Goal: Task Accomplishment & Management: Manage account settings

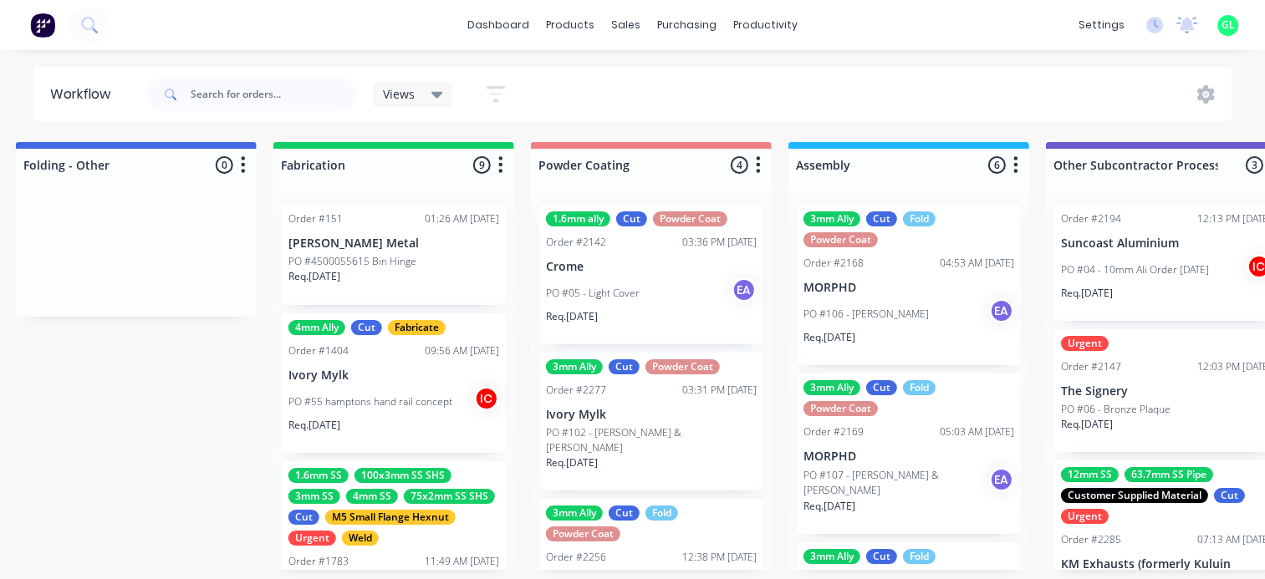
scroll to position [0, 4682]
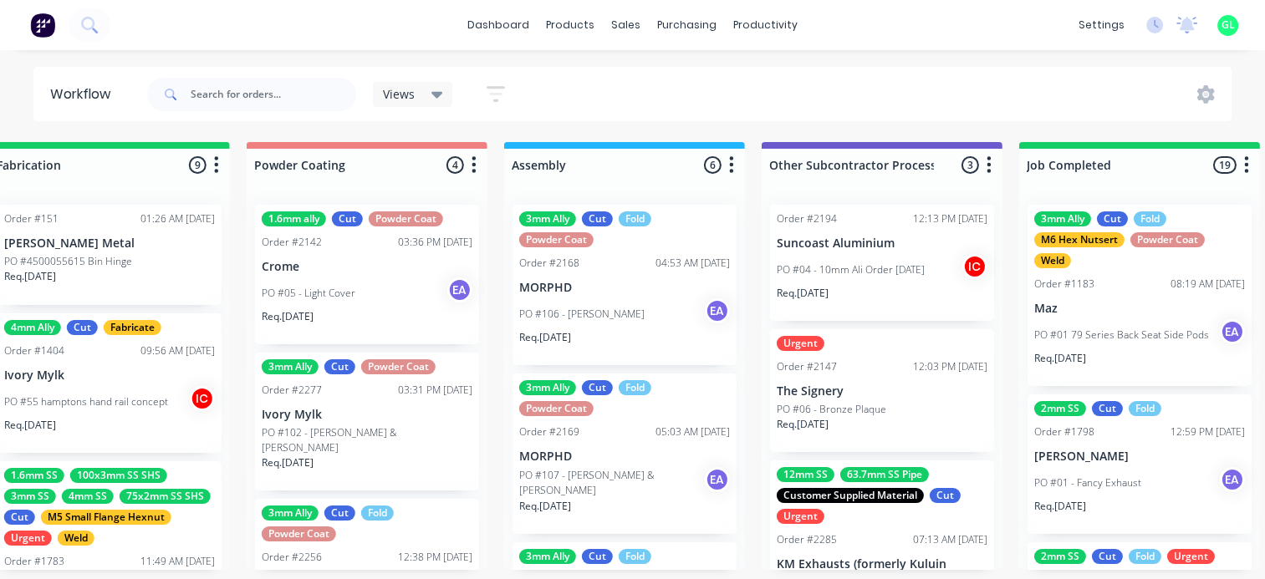
click at [864, 268] on p "PO #04 - 10mm Ali Order [DATE]" at bounding box center [851, 270] width 148 height 15
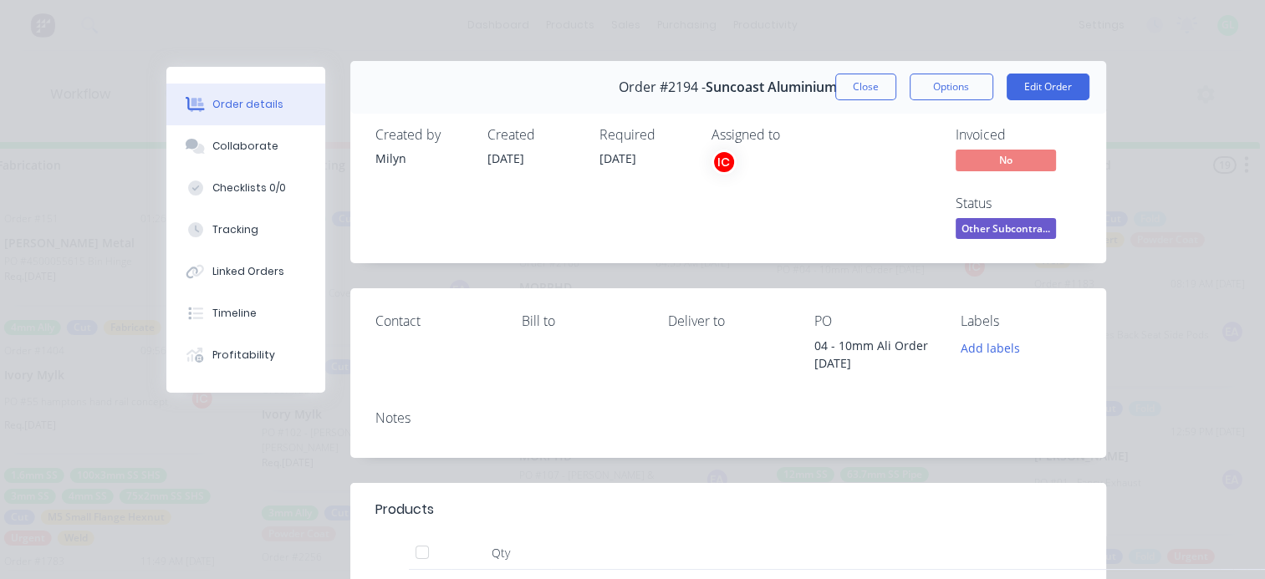
scroll to position [0, 0]
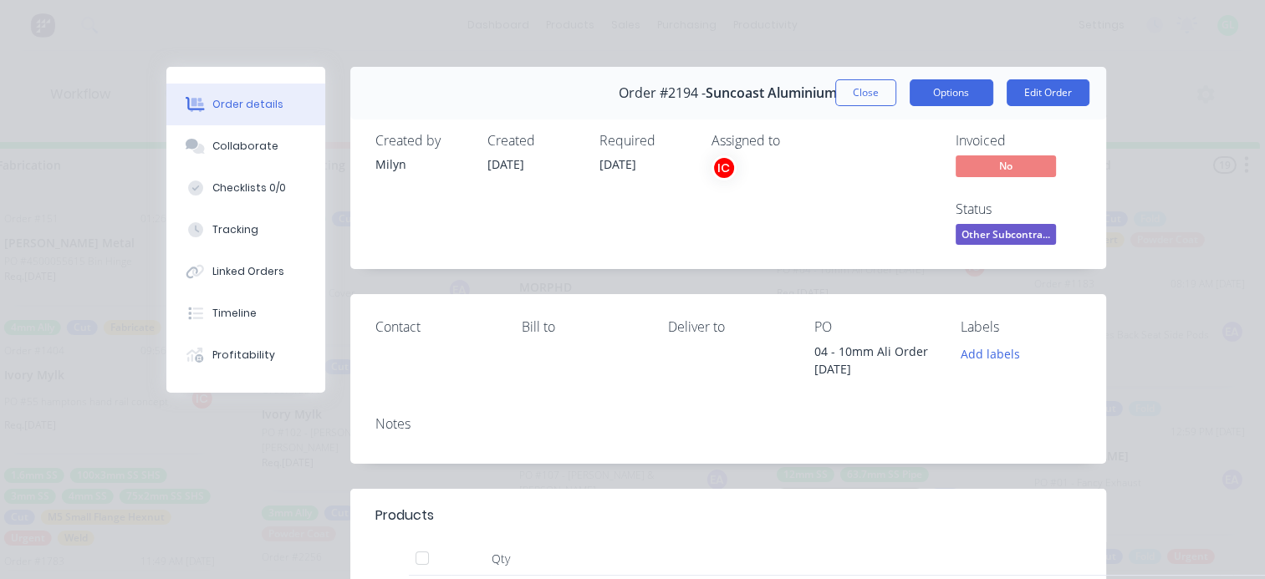
click at [946, 91] on button "Options" at bounding box center [952, 92] width 84 height 27
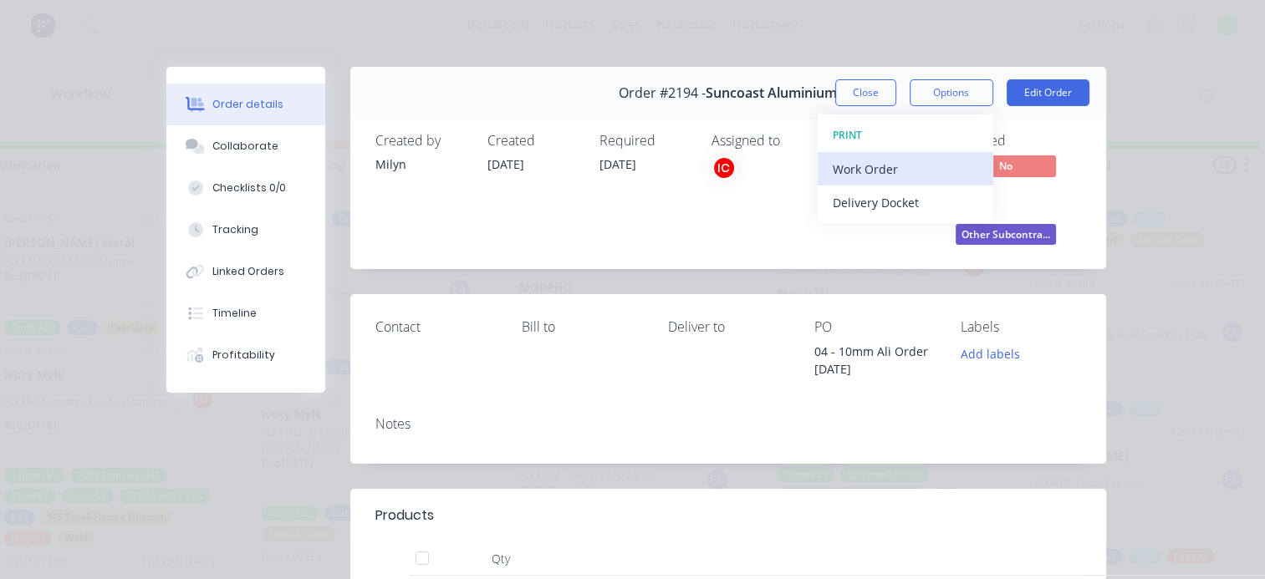
click at [886, 167] on div "Work Order" at bounding box center [905, 169] width 145 height 24
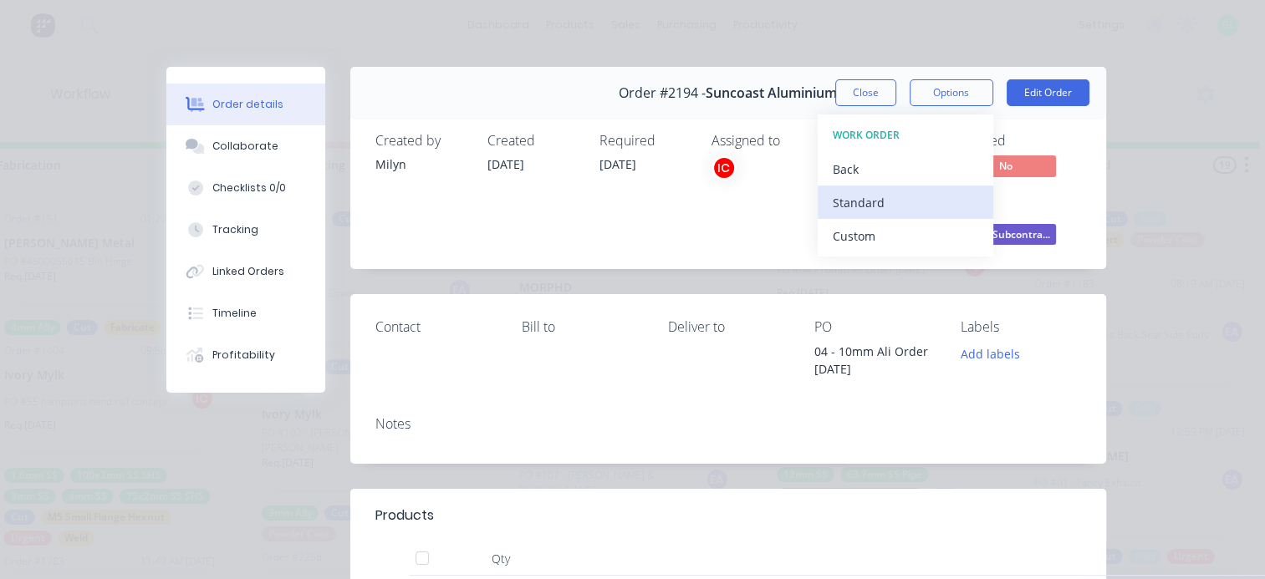
click at [862, 204] on div "Standard" at bounding box center [905, 203] width 145 height 24
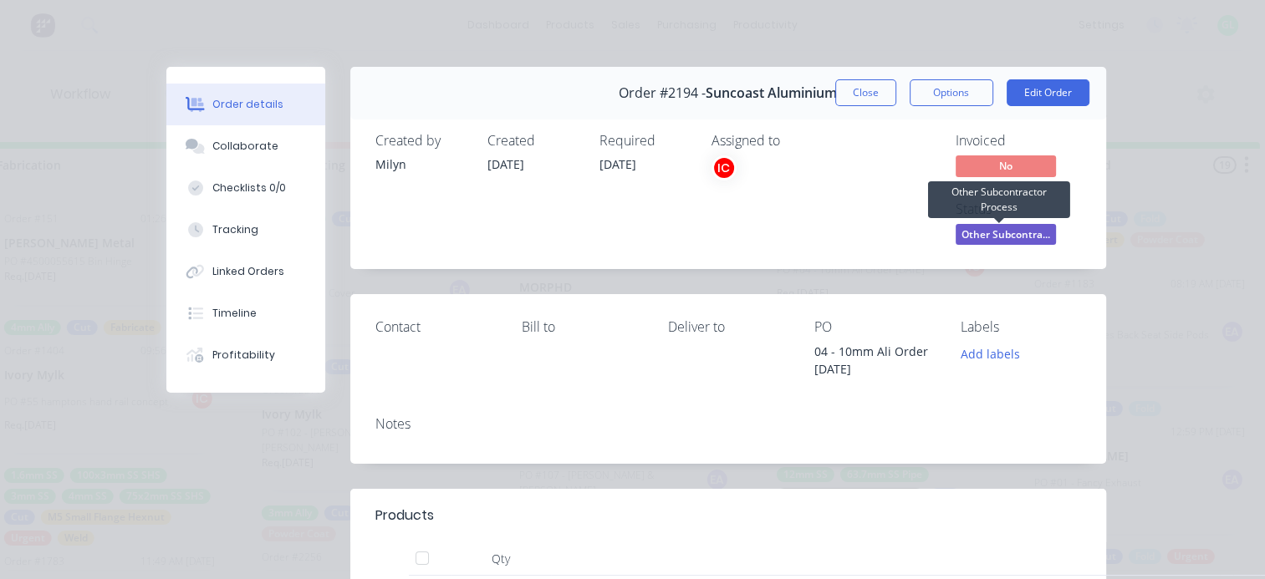
click at [1008, 234] on span "Other Subcontra..." at bounding box center [1006, 234] width 100 height 21
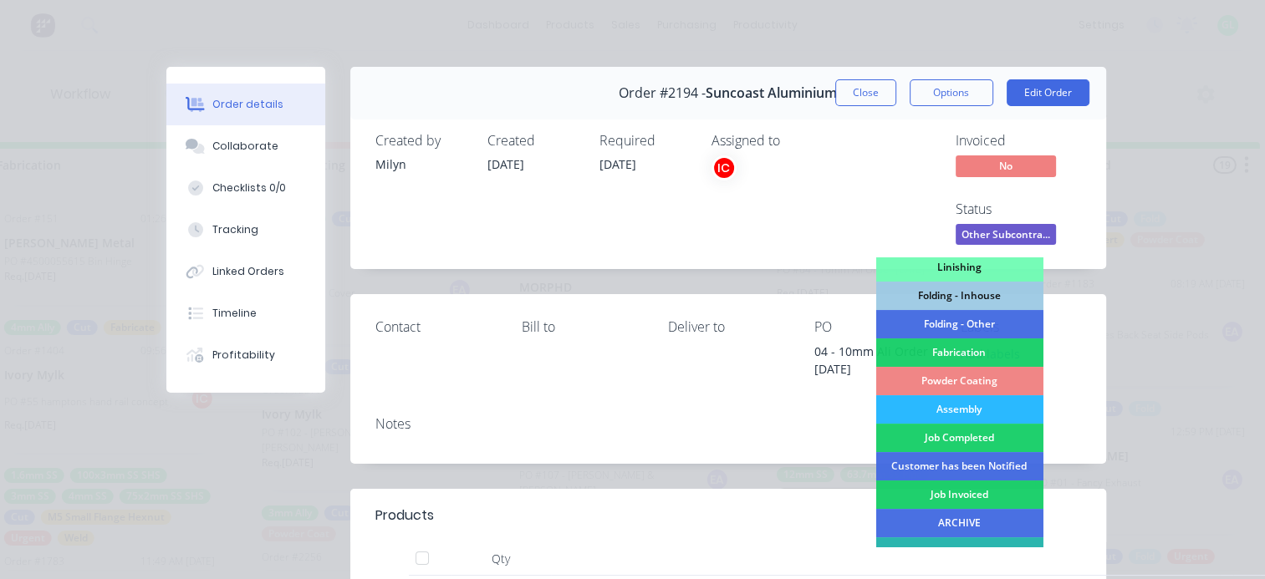
scroll to position [502, 0]
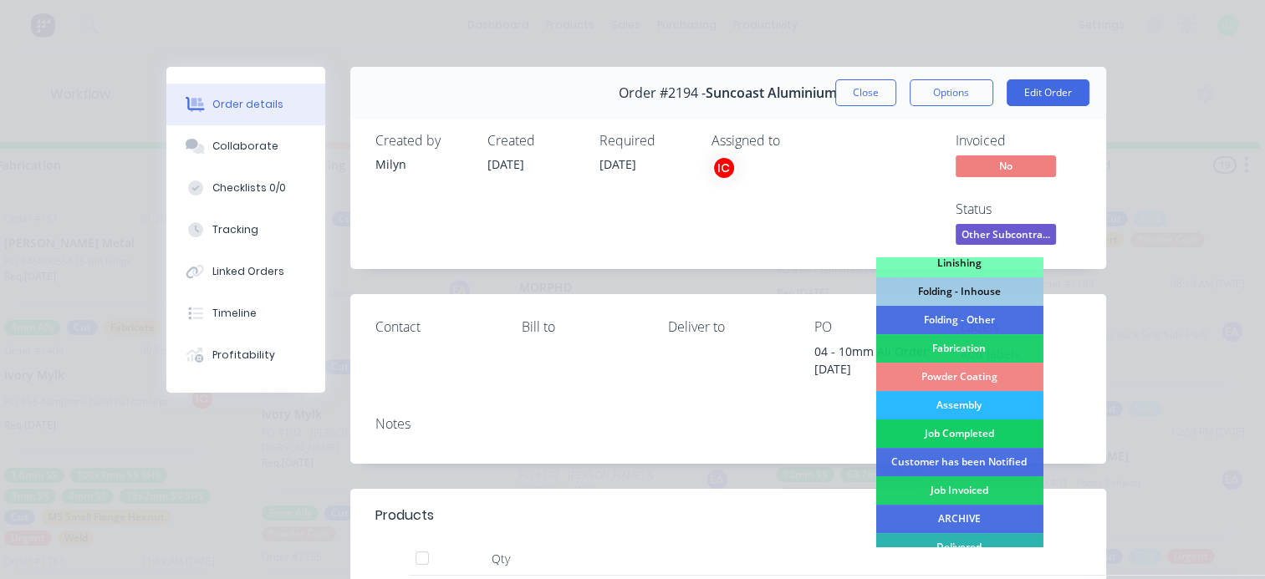
click at [963, 438] on div "Job Completed" at bounding box center [958, 434] width 167 height 28
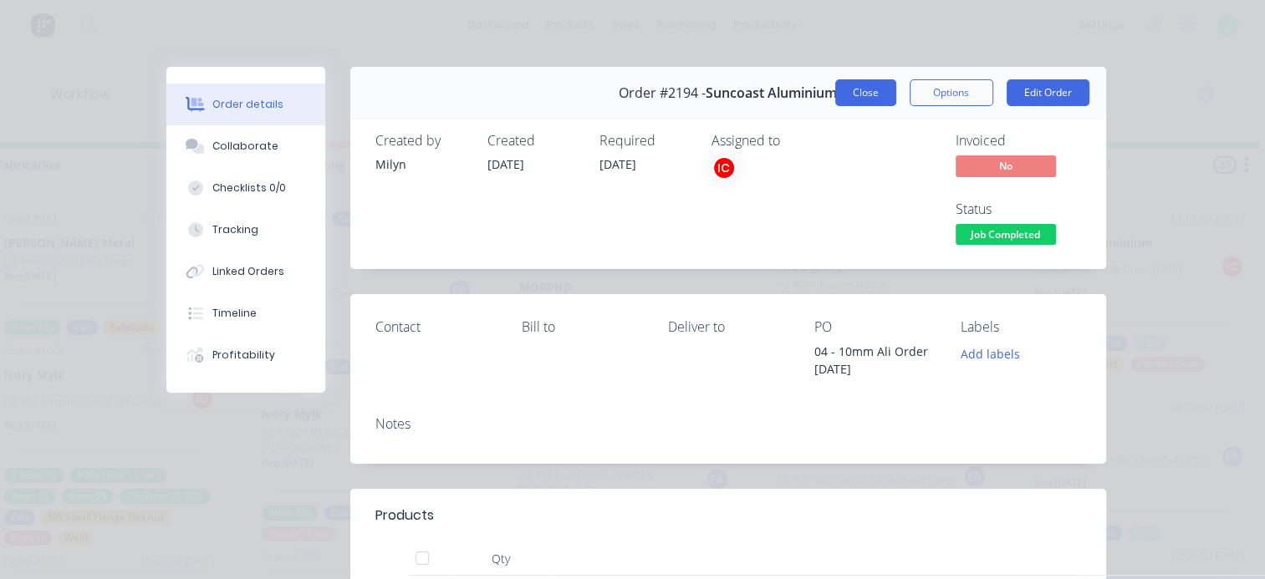
click at [854, 92] on button "Close" at bounding box center [865, 92] width 61 height 27
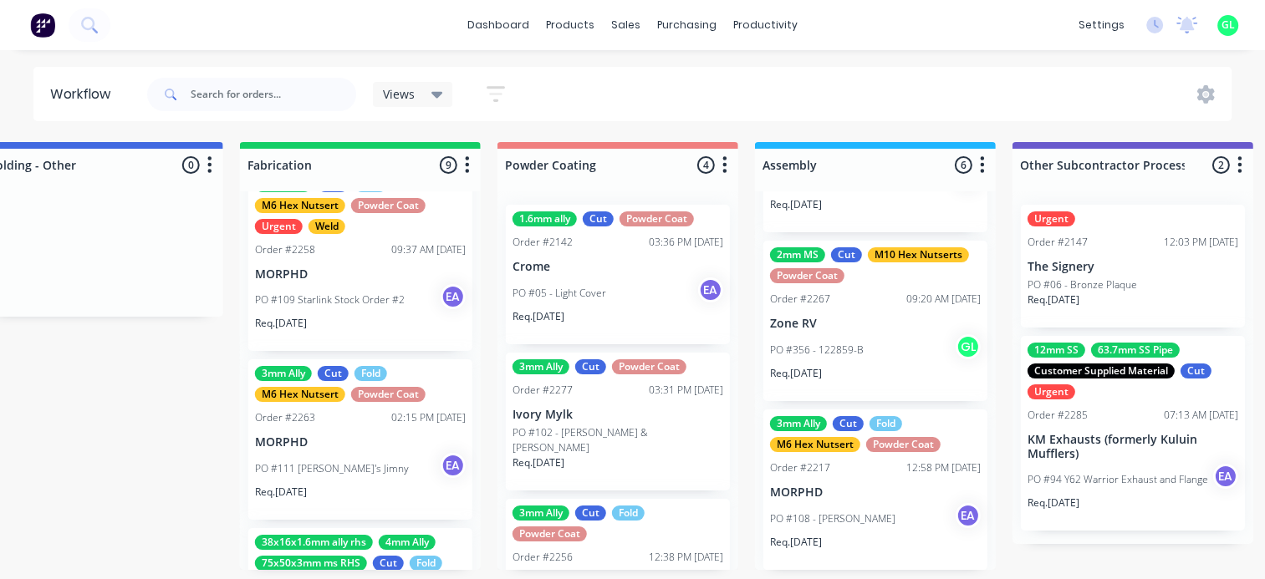
scroll to position [585, 0]
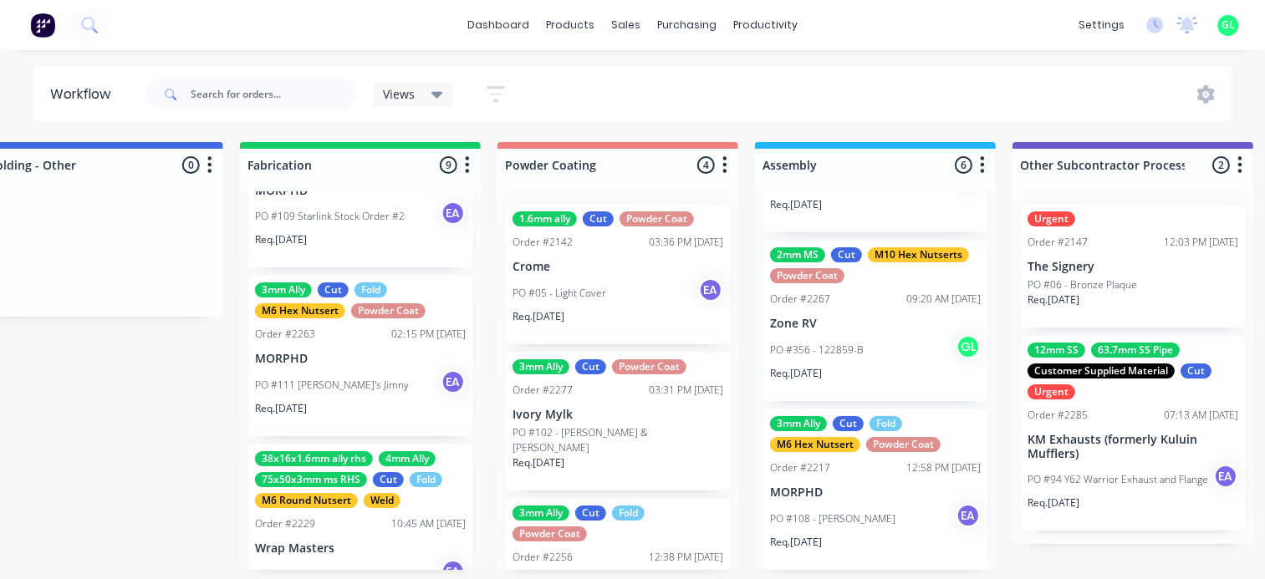
click at [332, 393] on p "PO #111 [PERSON_NAME]'s Jimny" at bounding box center [332, 385] width 154 height 15
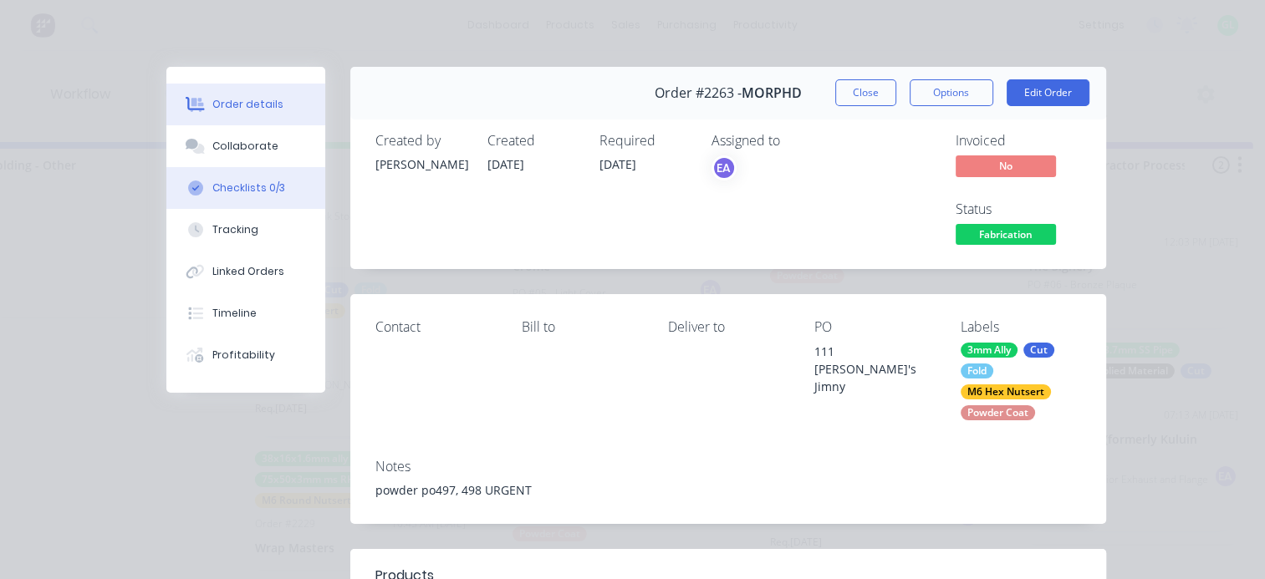
click at [238, 177] on button "Checklists 0/3" at bounding box center [245, 188] width 159 height 42
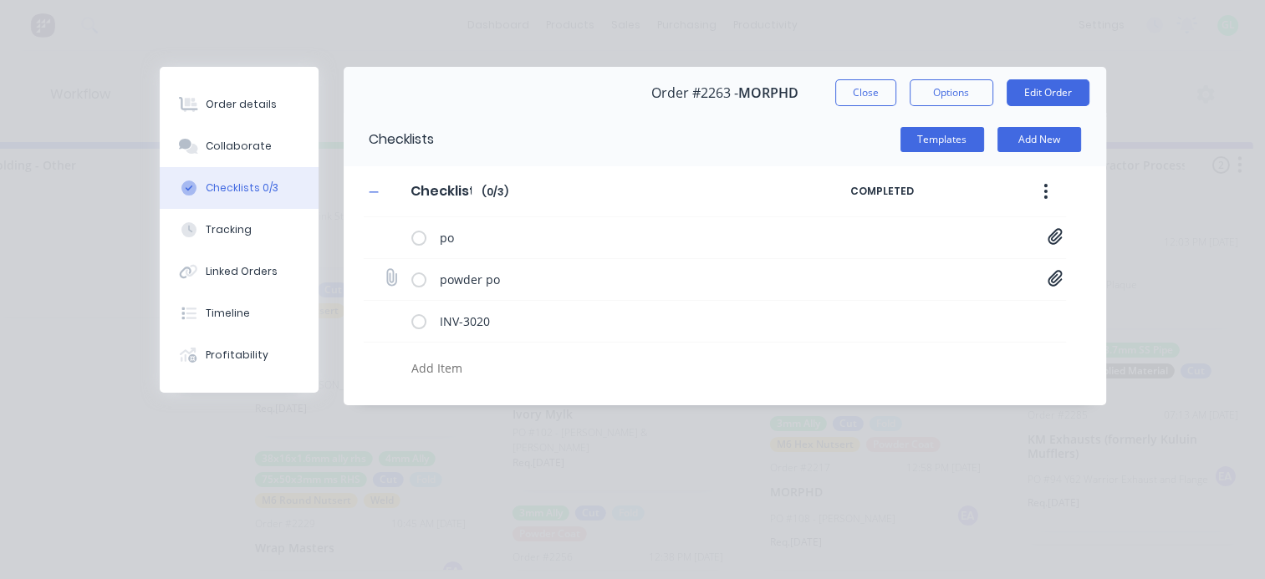
click at [1060, 277] on icon at bounding box center [1055, 278] width 15 height 17
click at [1051, 238] on icon at bounding box center [1055, 236] width 14 height 16
click at [225, 97] on div "Order details" at bounding box center [241, 104] width 71 height 15
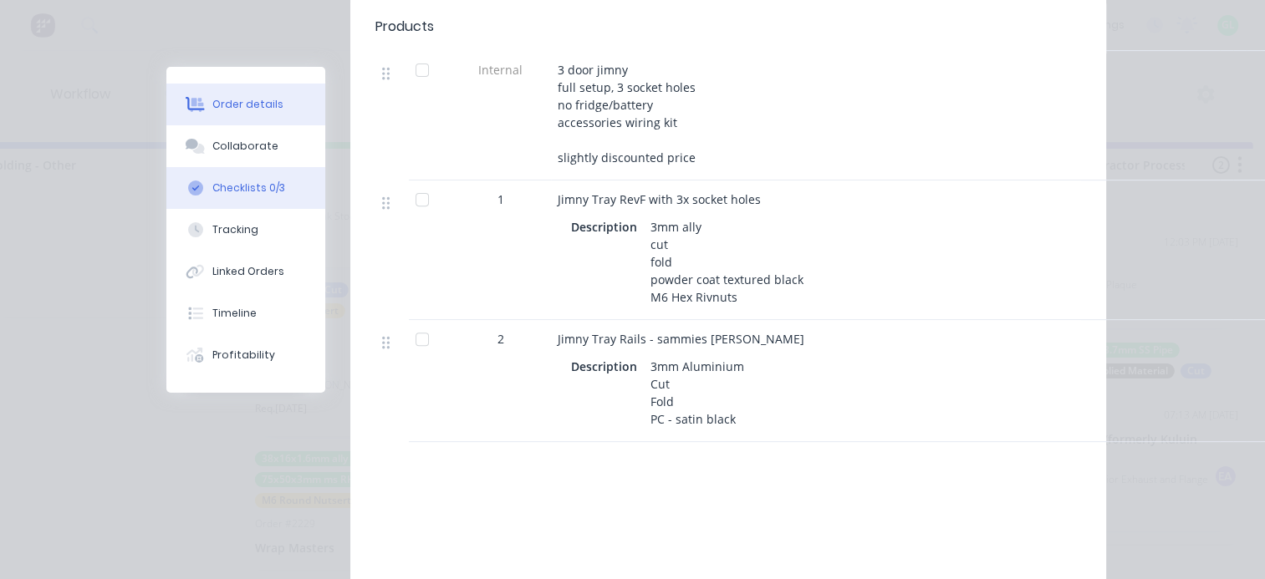
click at [234, 197] on button "Checklists 0/3" at bounding box center [245, 188] width 159 height 42
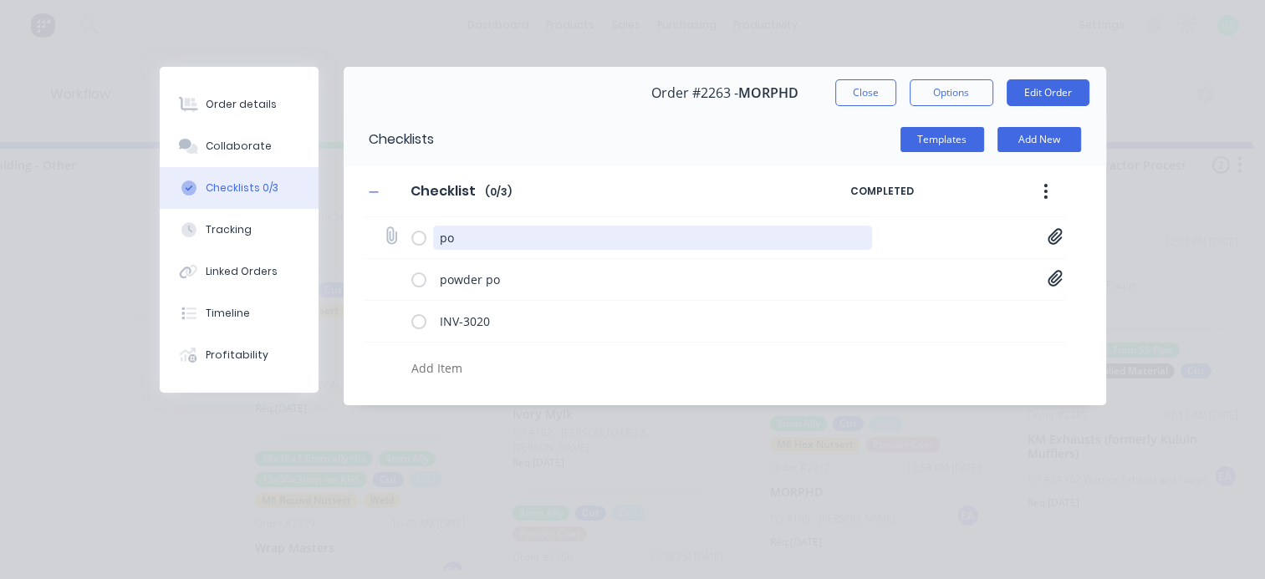
scroll to position [0, 0]
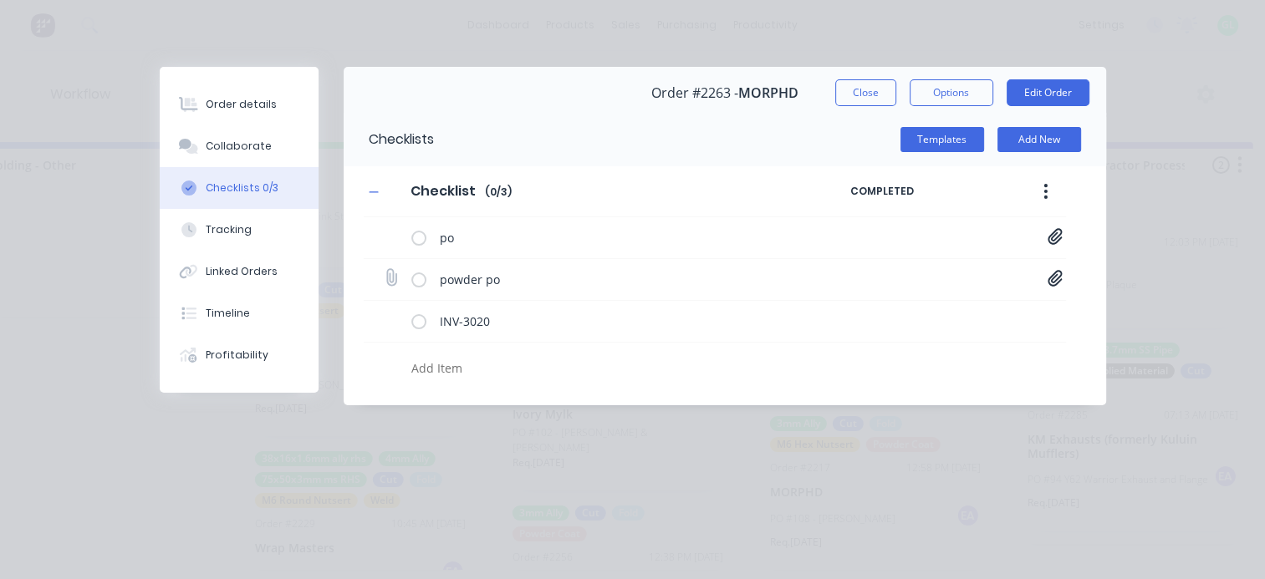
click at [1060, 281] on icon at bounding box center [1055, 278] width 15 height 17
click at [931, 341] on link "Purchase Order PO0498.pdf" at bounding box center [921, 343] width 195 height 18
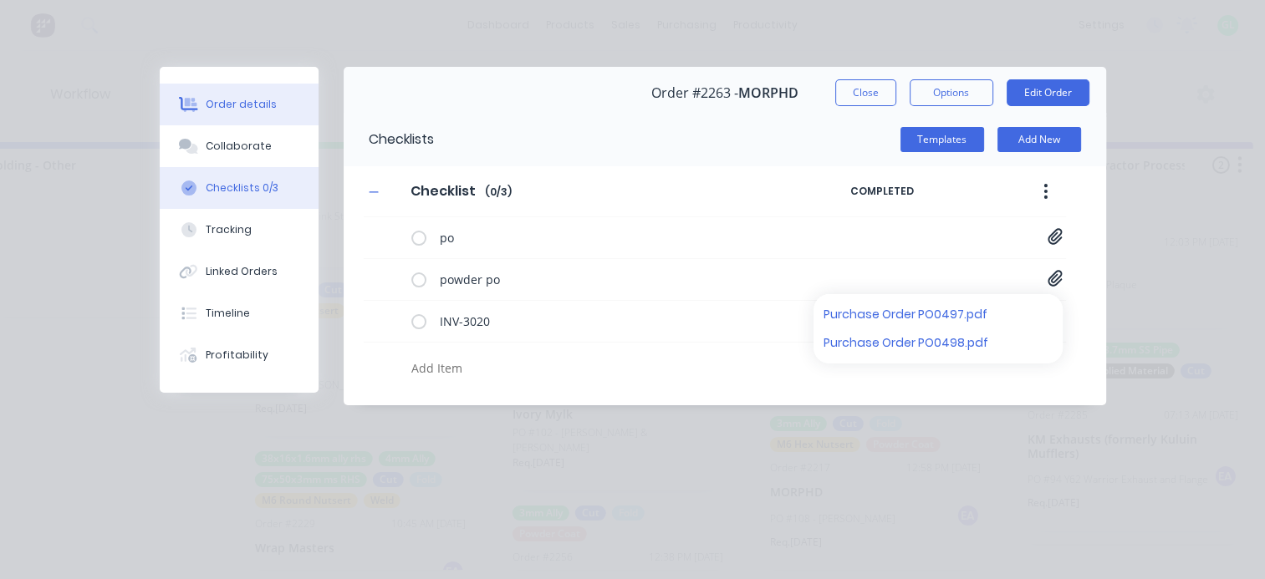
click at [225, 97] on div "Order details" at bounding box center [241, 104] width 71 height 15
type textarea "x"
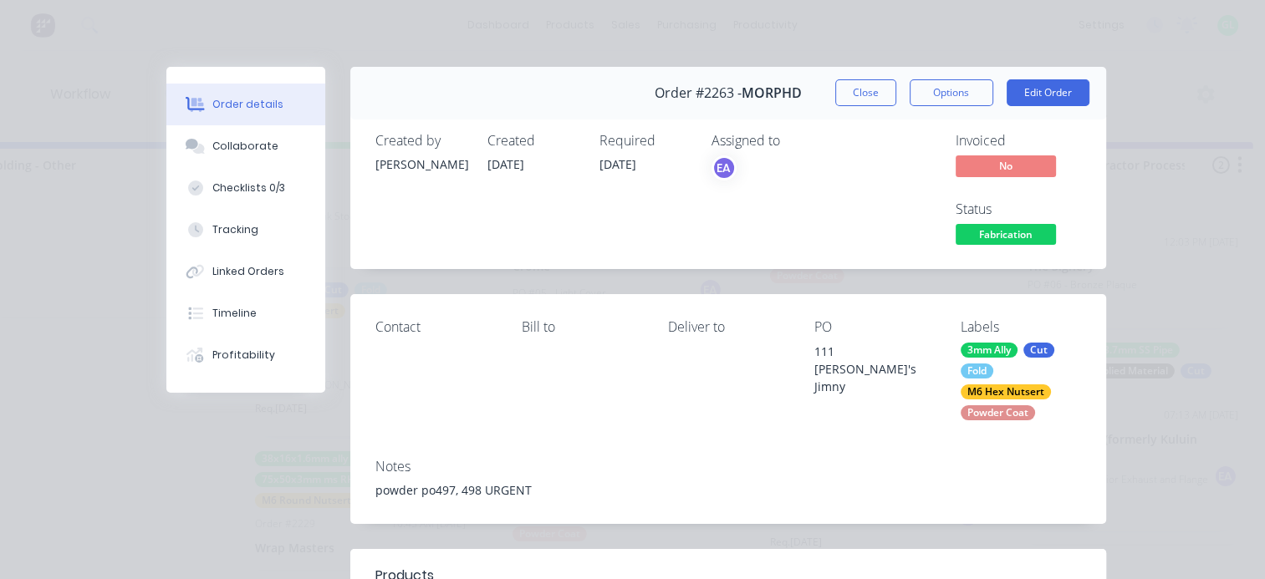
click at [850, 93] on button "Close" at bounding box center [865, 92] width 61 height 27
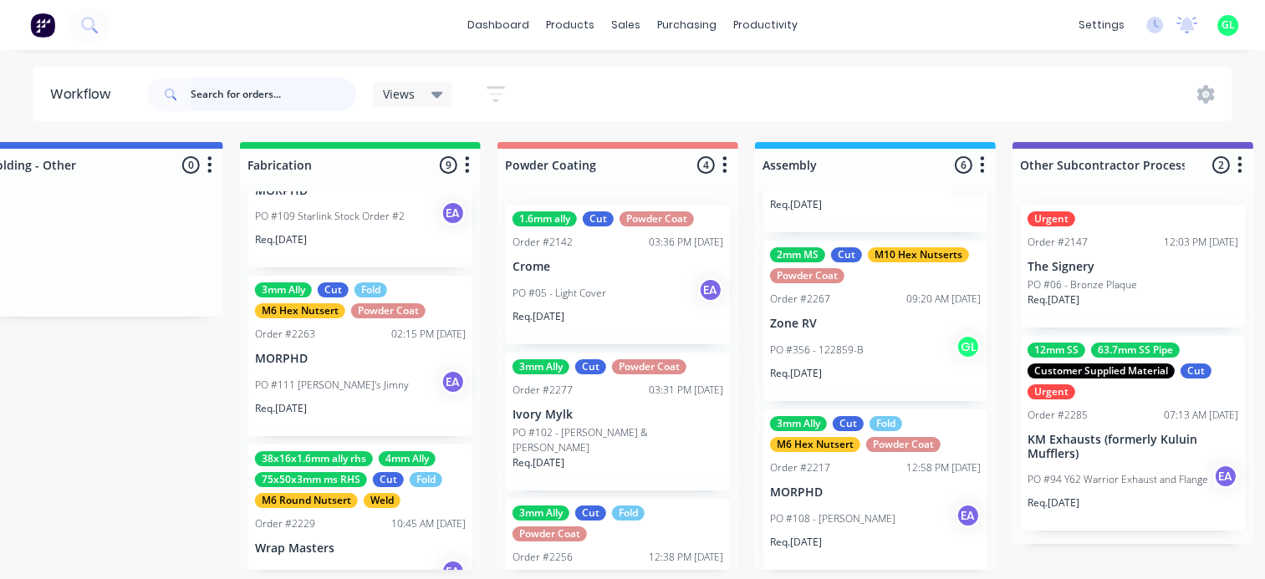
click at [272, 91] on input "text" at bounding box center [274, 94] width 166 height 33
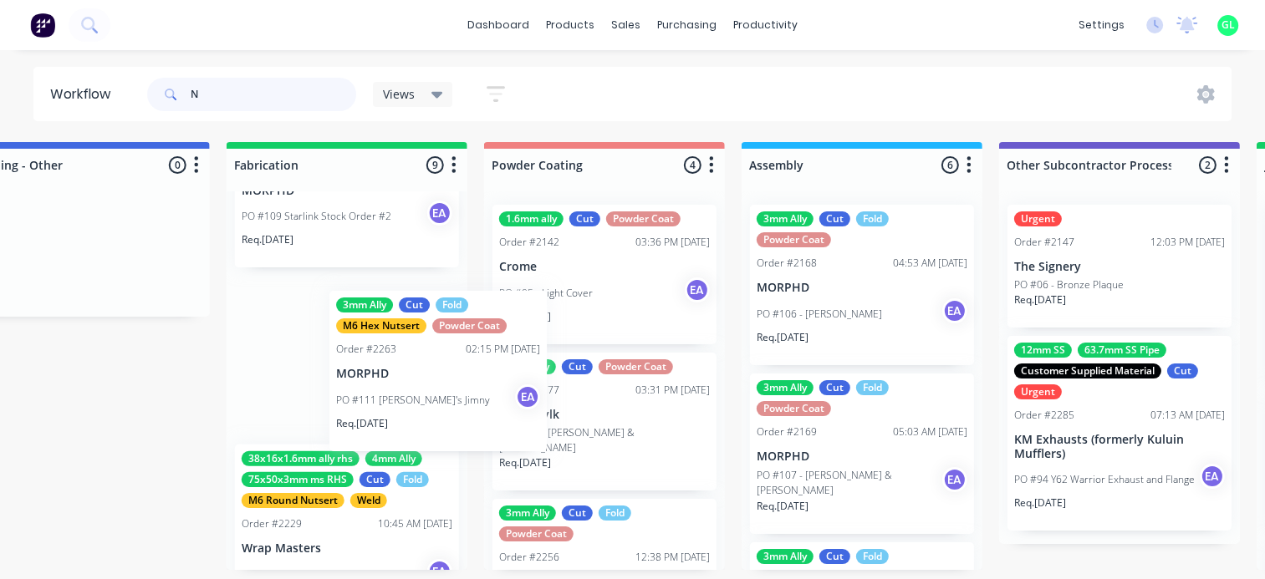
scroll to position [0, 4445]
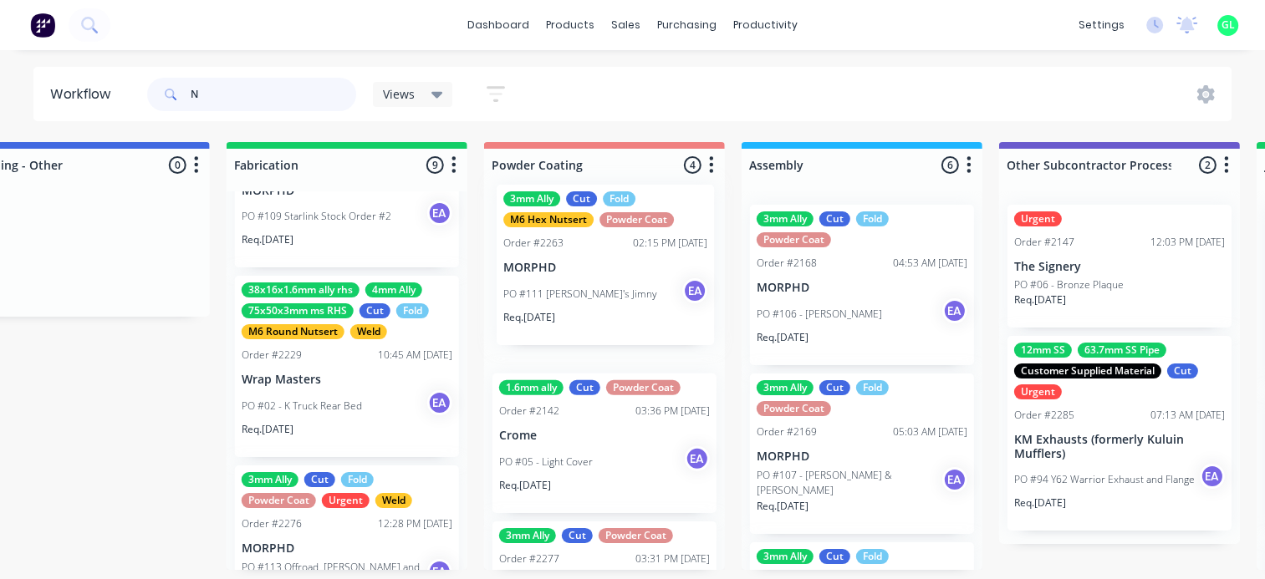
drag, startPoint x: 300, startPoint y: 415, endPoint x: 569, endPoint y: 301, distance: 292.3
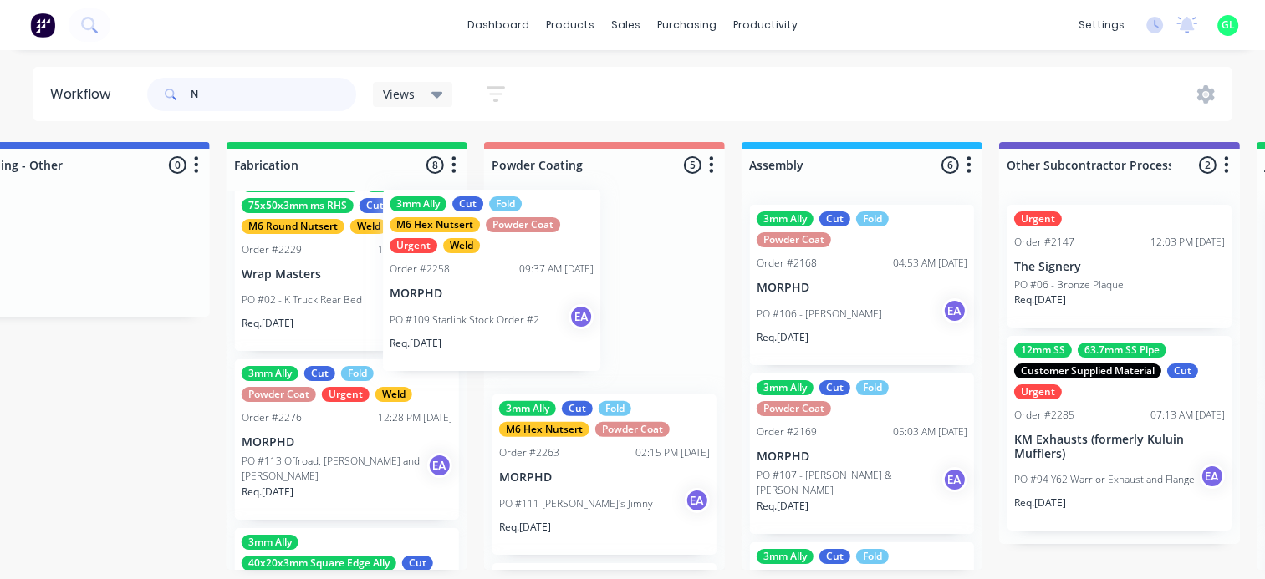
scroll to position [501, 0]
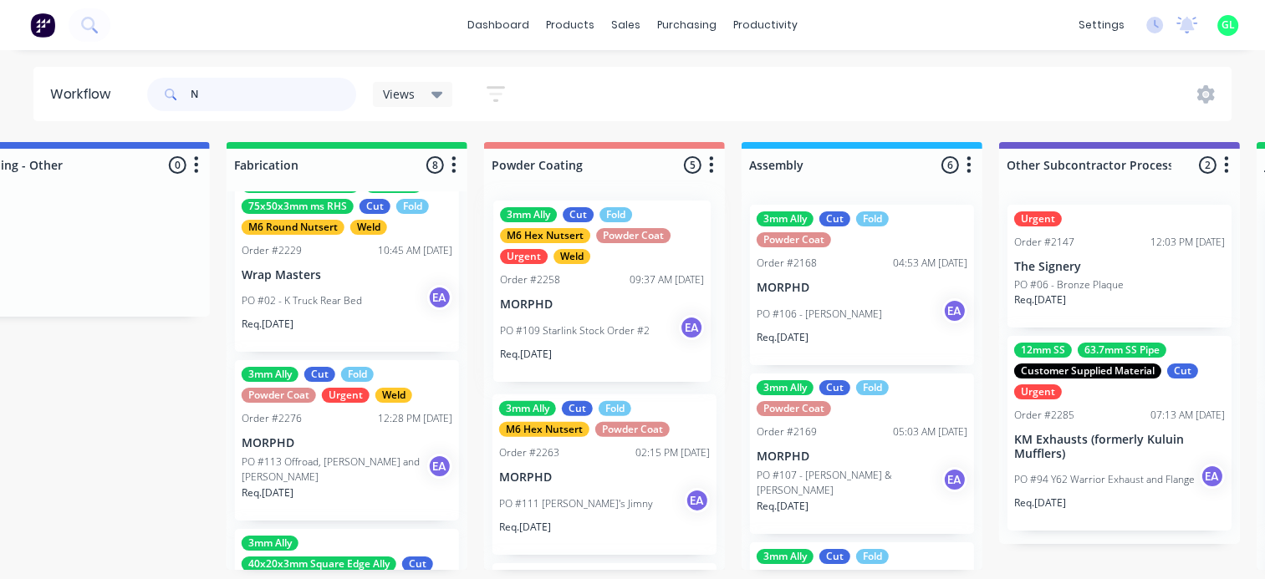
drag, startPoint x: 321, startPoint y: 312, endPoint x: 599, endPoint y: 321, distance: 277.7
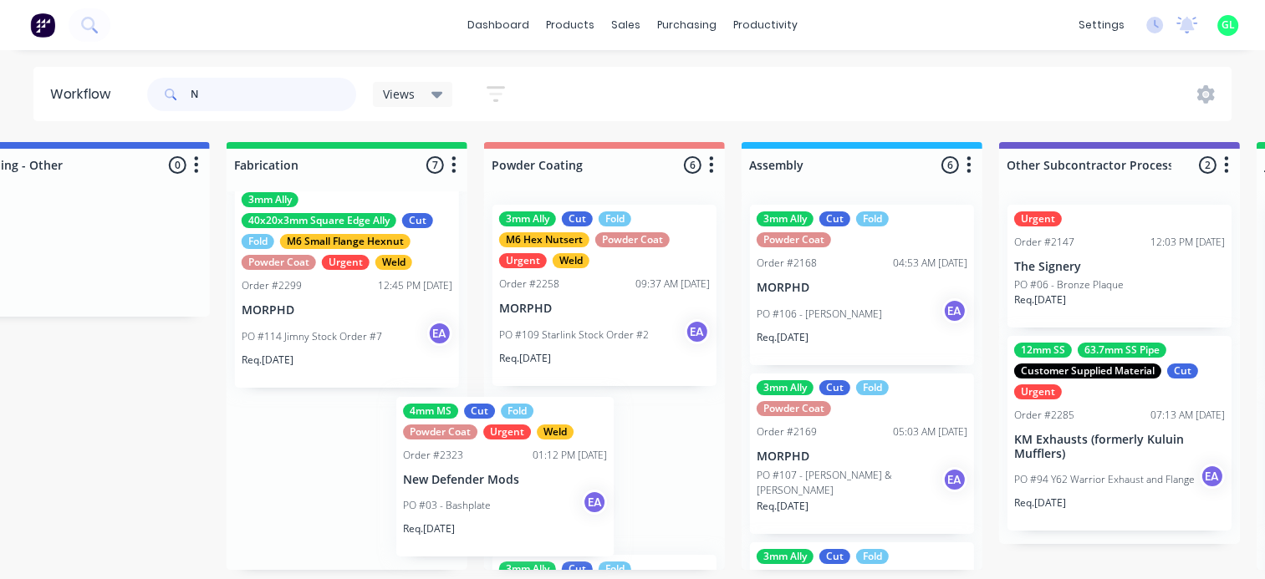
scroll to position [1, 0]
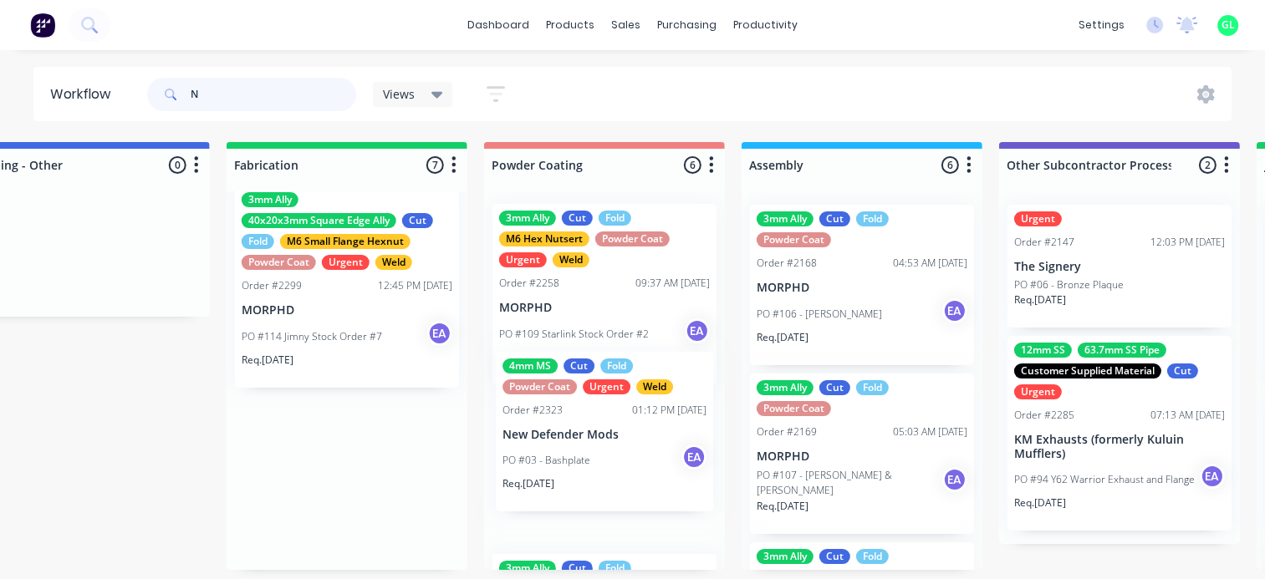
drag, startPoint x: 323, startPoint y: 516, endPoint x: 593, endPoint y: 467, distance: 274.5
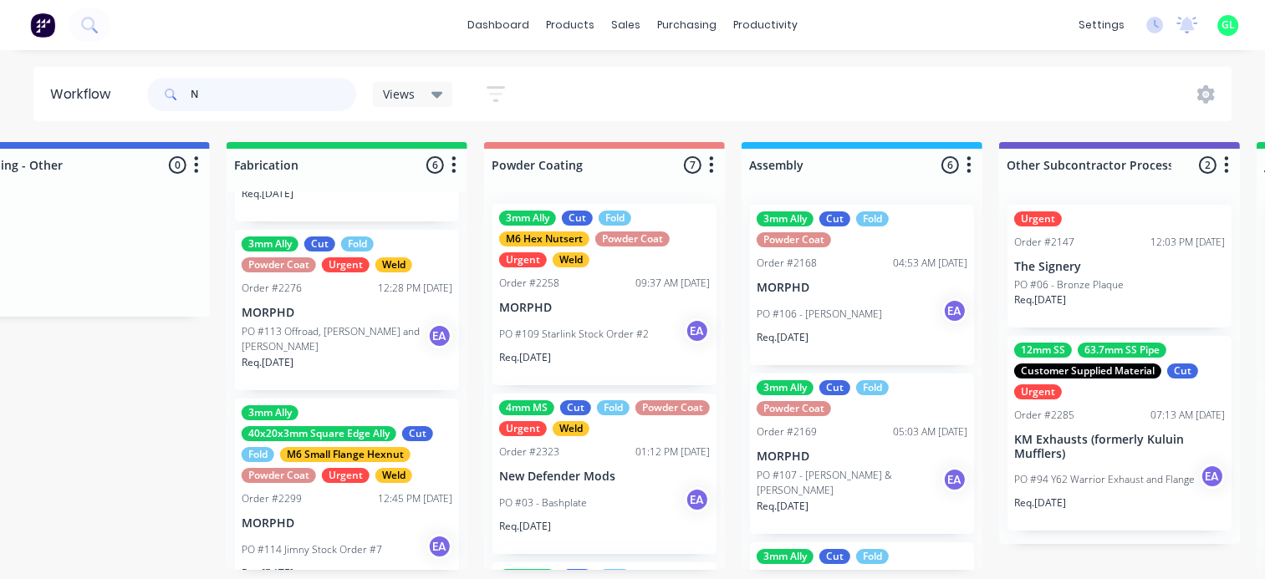
scroll to position [683, 0]
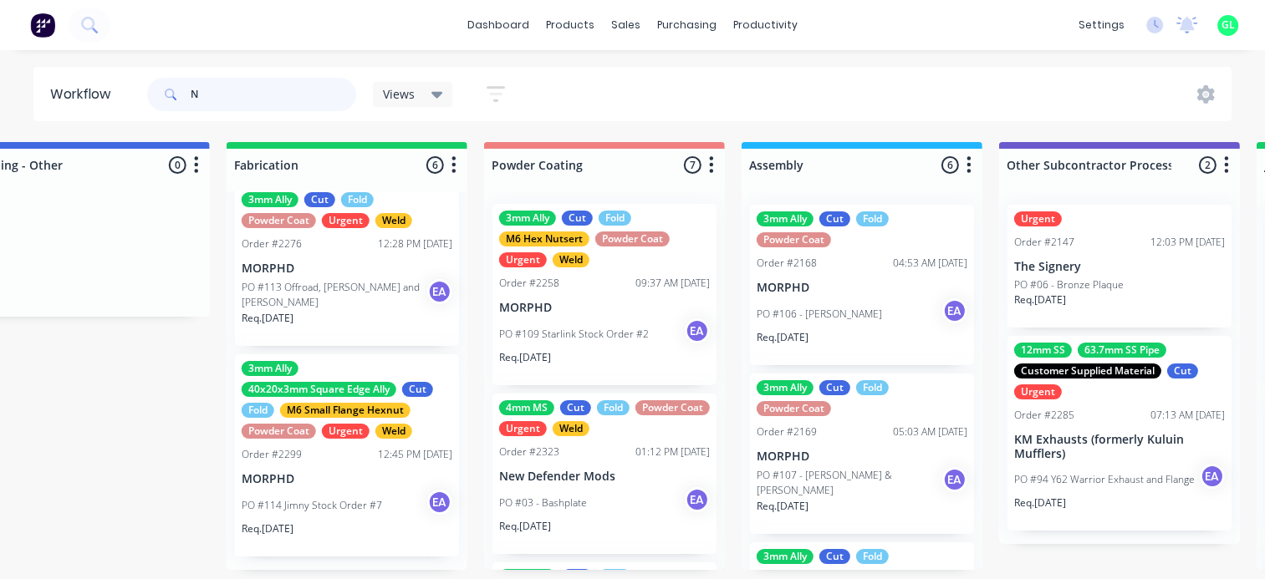
type input "N"
click at [371, 485] on p "MORPHD" at bounding box center [347, 479] width 211 height 14
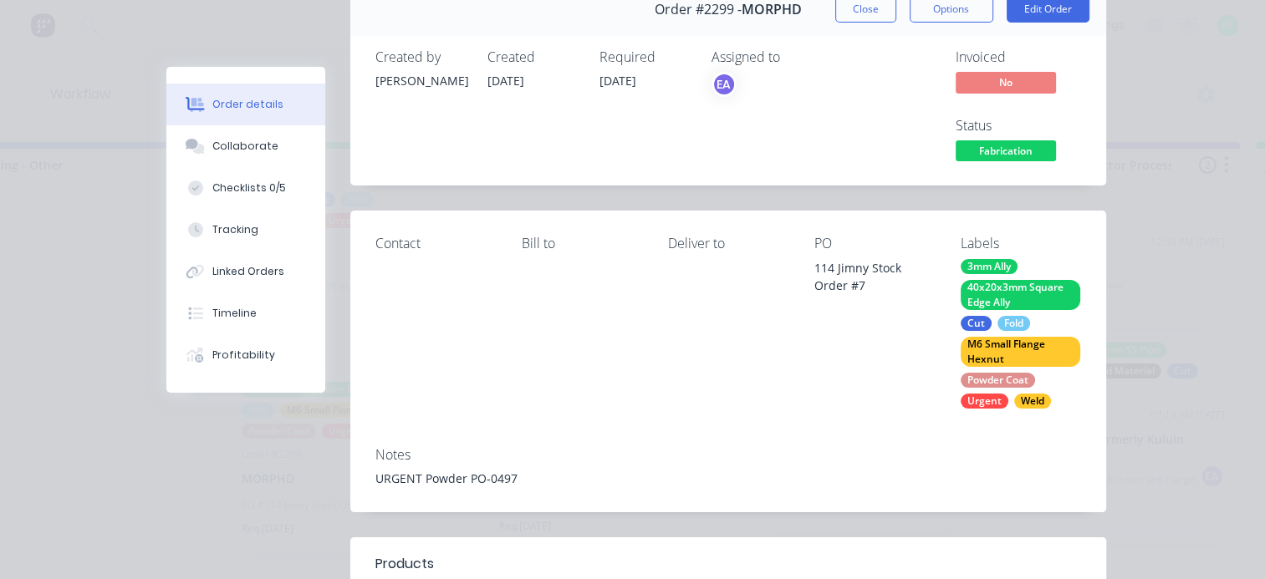
scroll to position [0, 0]
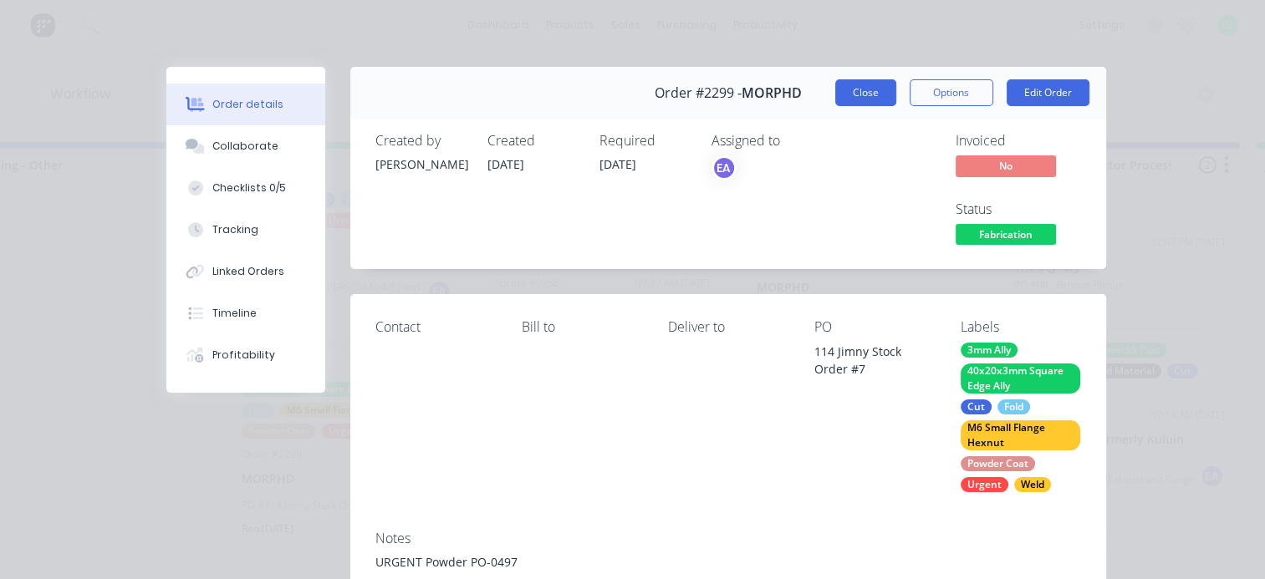
click at [861, 94] on button "Close" at bounding box center [865, 92] width 61 height 27
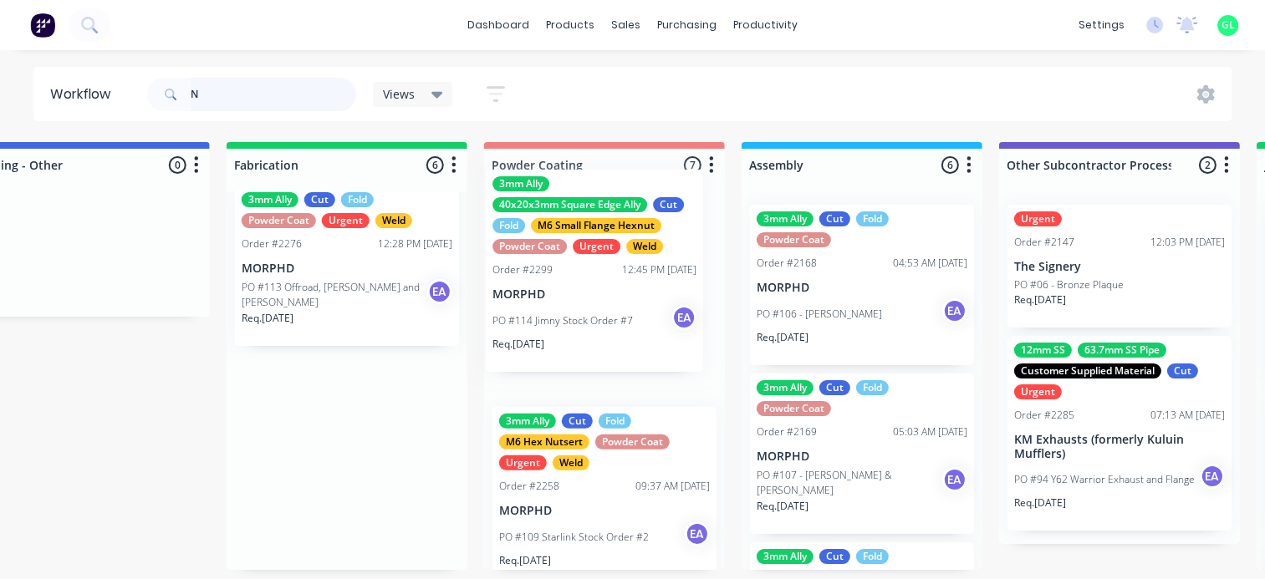
drag, startPoint x: 337, startPoint y: 500, endPoint x: 610, endPoint y: 297, distance: 340.0
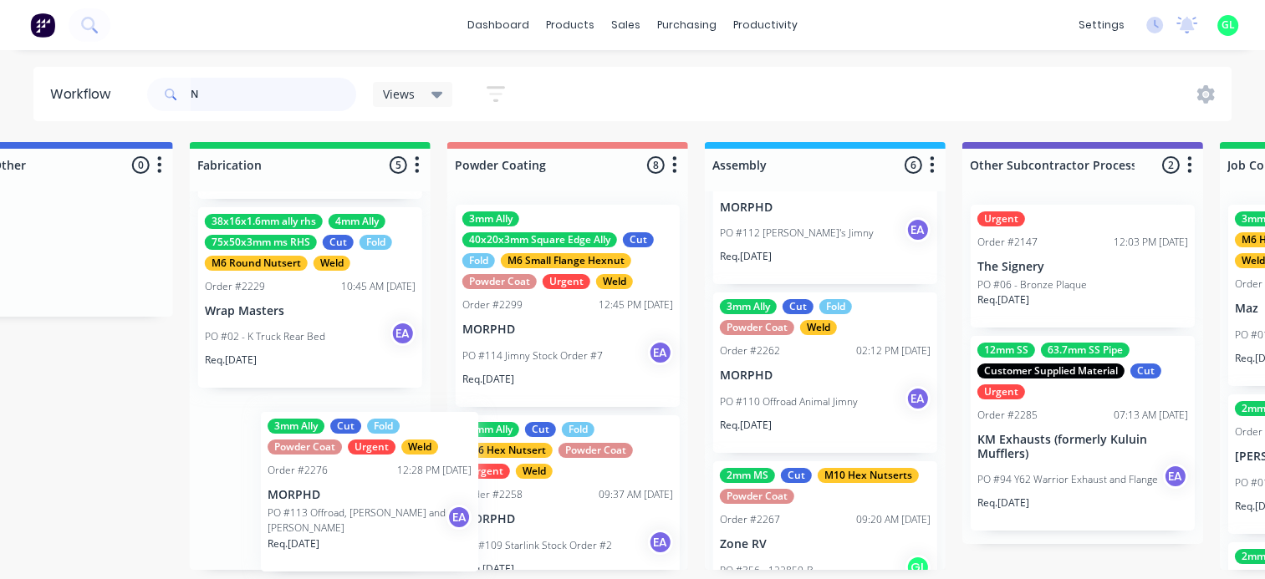
scroll to position [3, 4481]
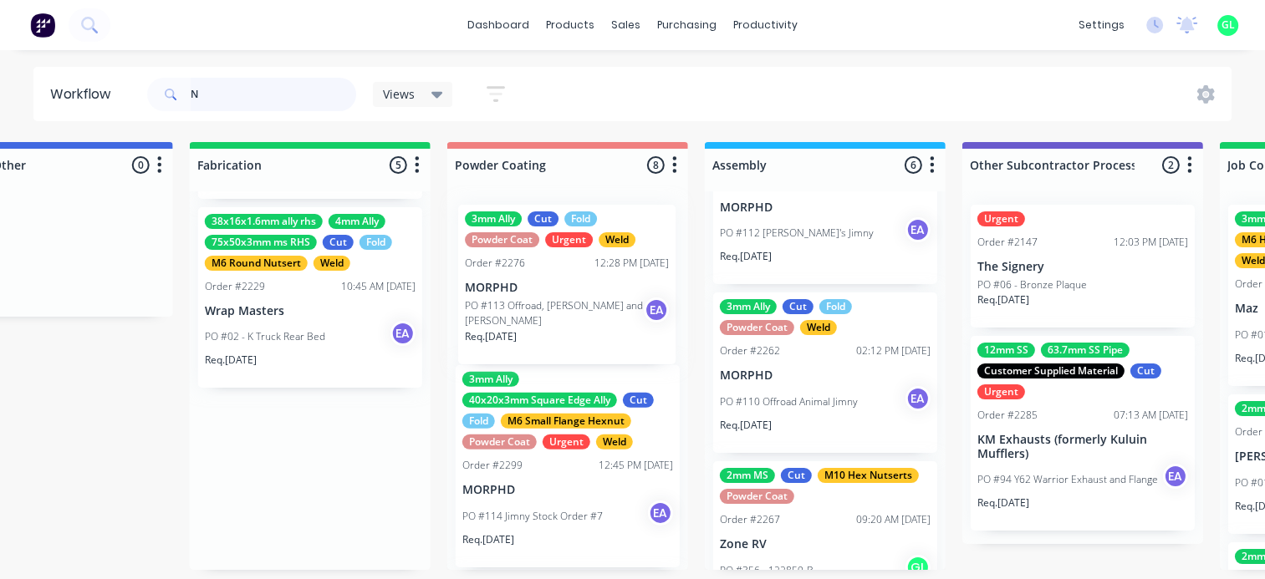
drag, startPoint x: 283, startPoint y: 510, endPoint x: 548, endPoint y: 310, distance: 331.9
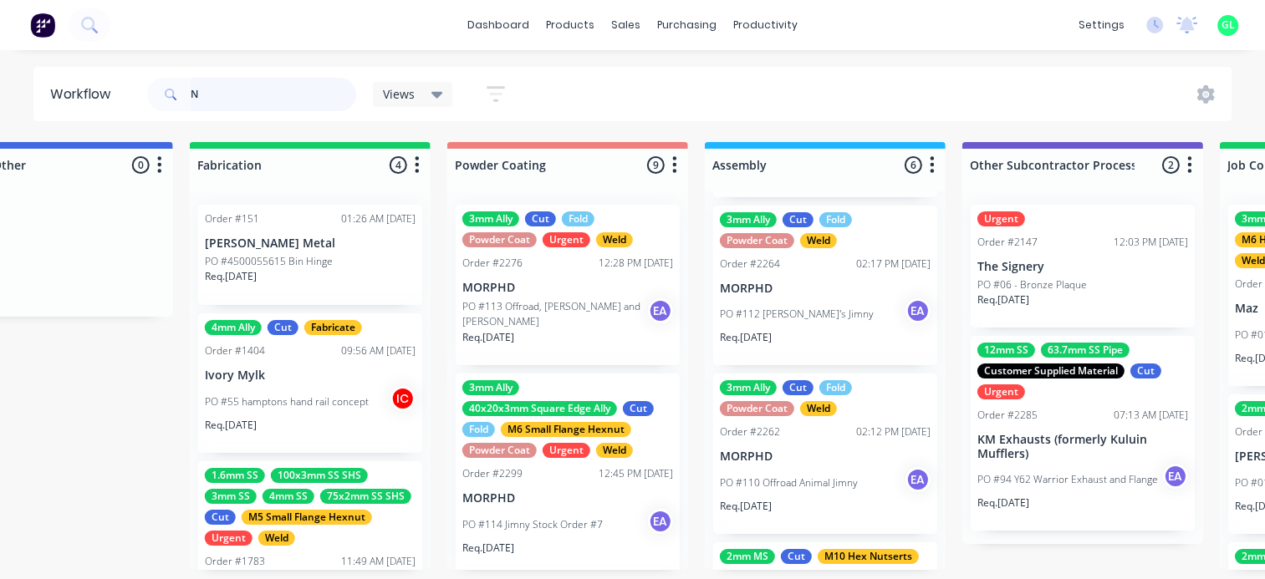
scroll to position [334, 0]
